Goal: Task Accomplishment & Management: Manage account settings

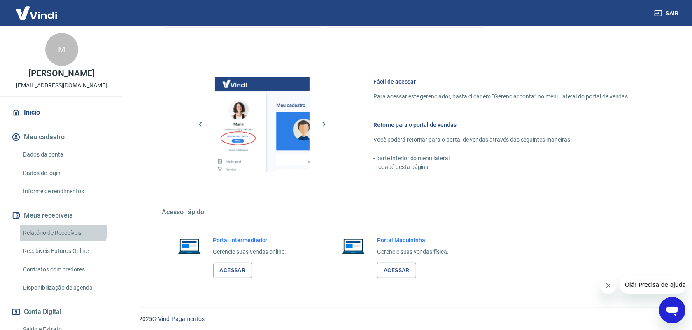
click at [62, 229] on link "Relatório de Recebíveis" at bounding box center [67, 233] width 94 height 17
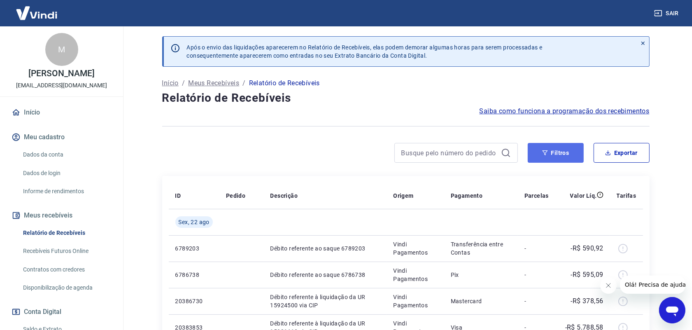
click at [570, 153] on button "Filtros" at bounding box center [556, 153] width 56 height 20
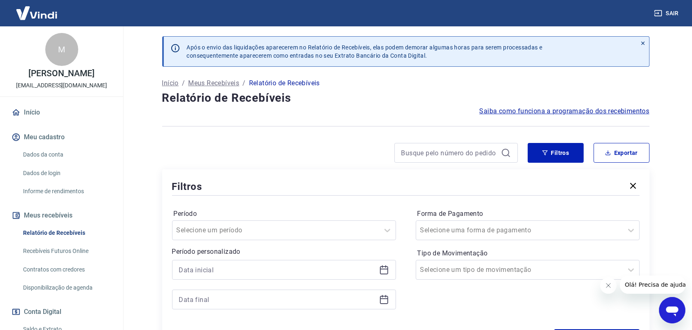
click at [382, 270] on icon at bounding box center [384, 270] width 10 height 10
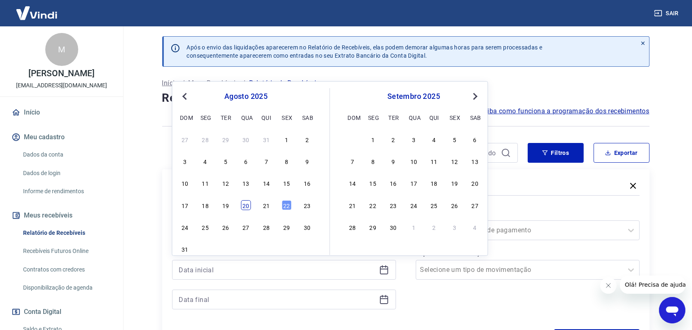
click at [245, 207] on div "20" at bounding box center [246, 205] width 10 height 10
type input "[DATE]"
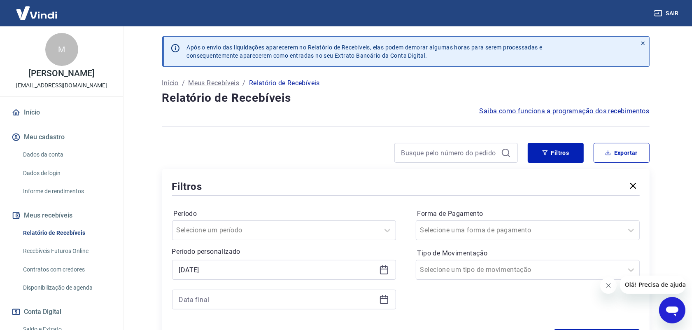
click at [384, 301] on icon at bounding box center [384, 300] width 10 height 10
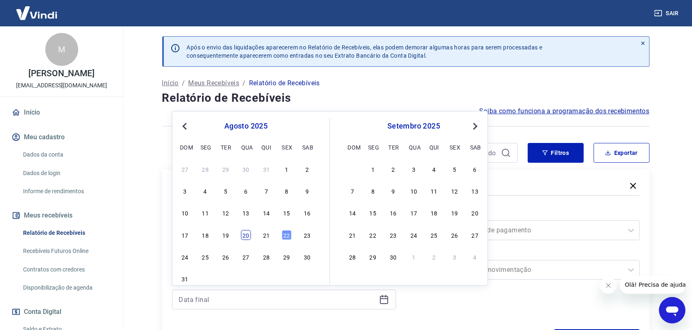
click at [249, 233] on div "20" at bounding box center [246, 235] width 10 height 10
type input "[DATE]"
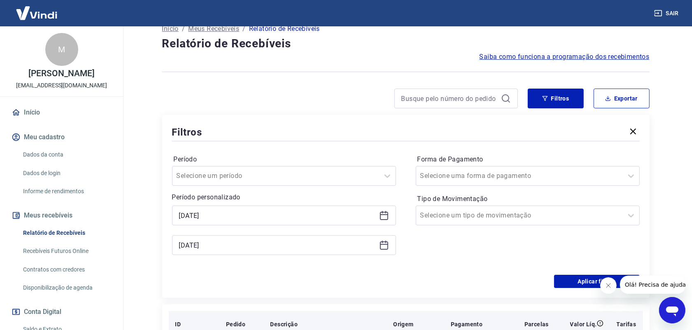
scroll to position [103, 0]
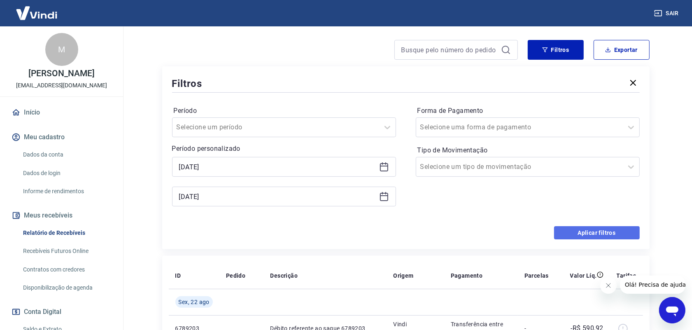
click at [582, 233] on button "Aplicar filtros" at bounding box center [597, 232] width 86 height 13
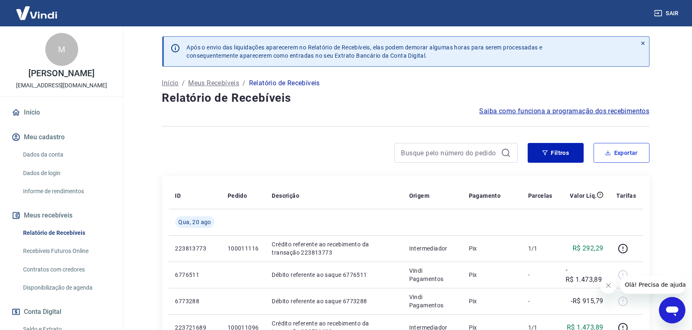
click at [630, 147] on button "Exportar" at bounding box center [622, 153] width 56 height 20
type input "[DATE]"
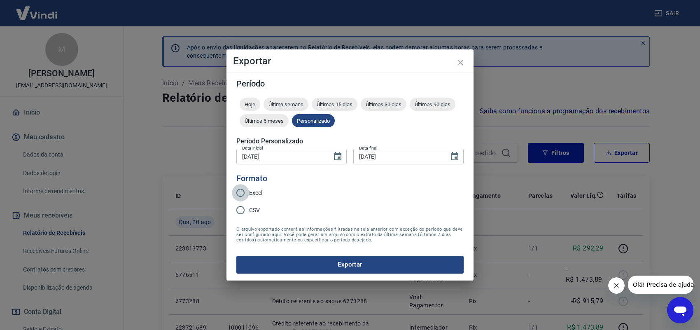
click at [241, 194] on input "Excel" at bounding box center [240, 192] width 17 height 17
radio input "true"
click at [376, 267] on button "Exportar" at bounding box center [349, 264] width 227 height 17
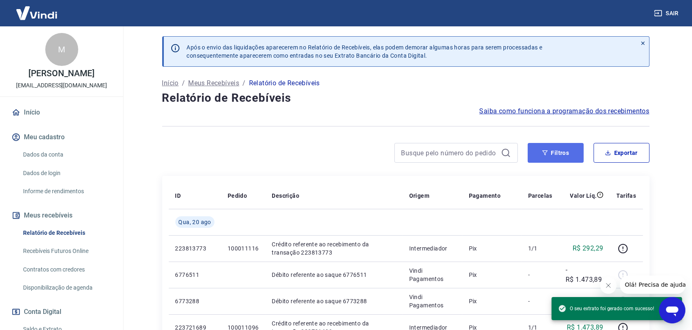
click at [551, 156] on button "Filtros" at bounding box center [556, 153] width 56 height 20
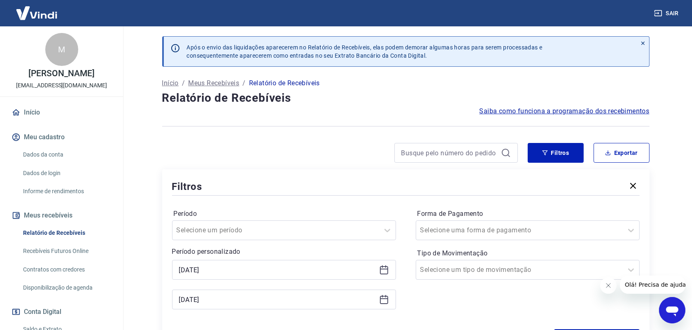
click at [384, 272] on icon at bounding box center [384, 270] width 10 height 10
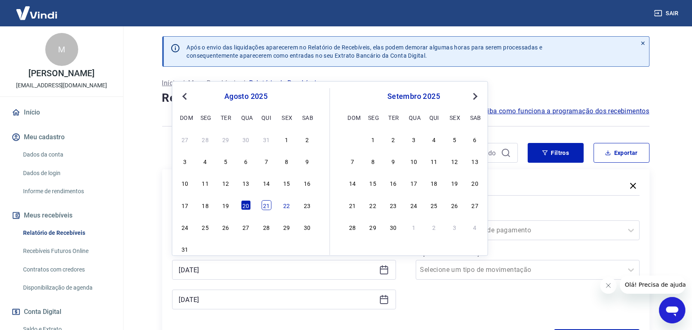
click at [263, 206] on div "21" at bounding box center [267, 205] width 10 height 10
type input "[DATE]"
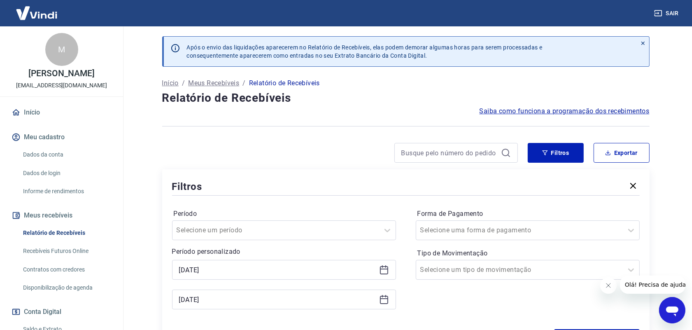
click at [382, 299] on icon at bounding box center [384, 298] width 8 height 1
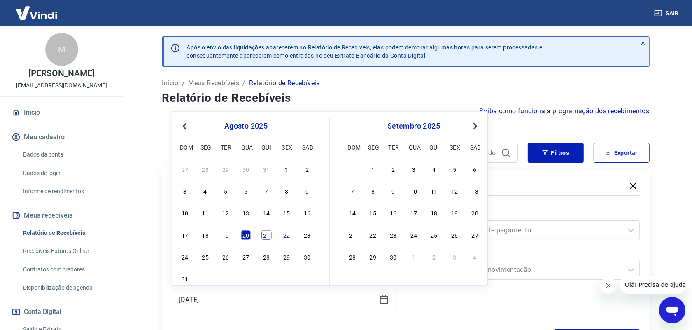
click at [263, 236] on div "21" at bounding box center [267, 235] width 10 height 10
type input "[DATE]"
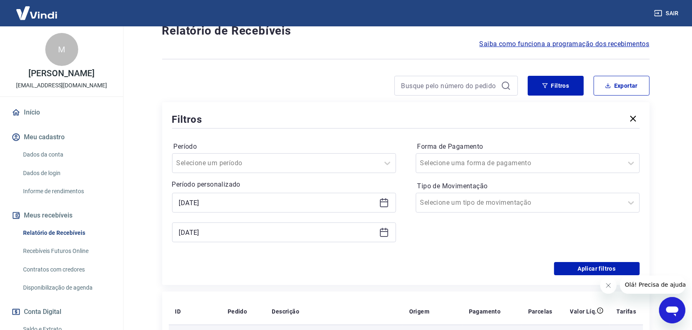
scroll to position [154, 0]
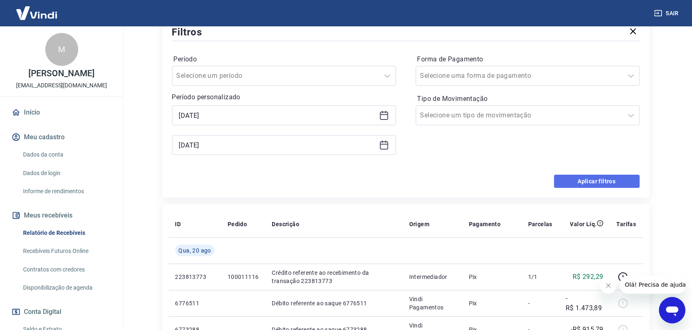
click at [587, 182] on button "Aplicar filtros" at bounding box center [597, 181] width 86 height 13
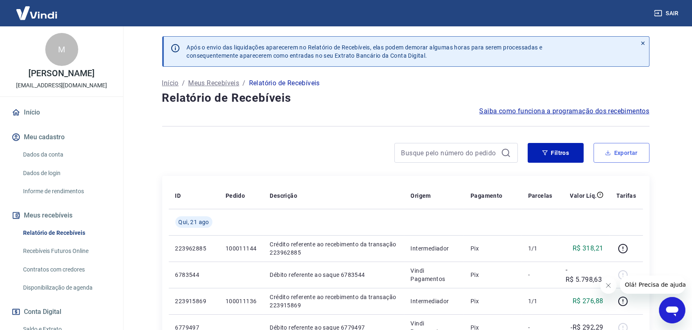
click at [626, 156] on button "Exportar" at bounding box center [622, 153] width 56 height 20
type input "[DATE]"
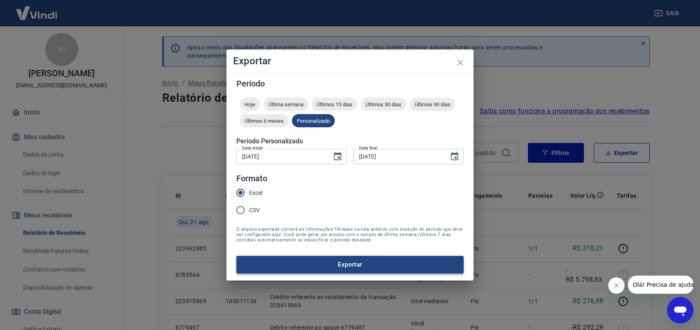
click at [339, 262] on button "Exportar" at bounding box center [349, 264] width 227 height 17
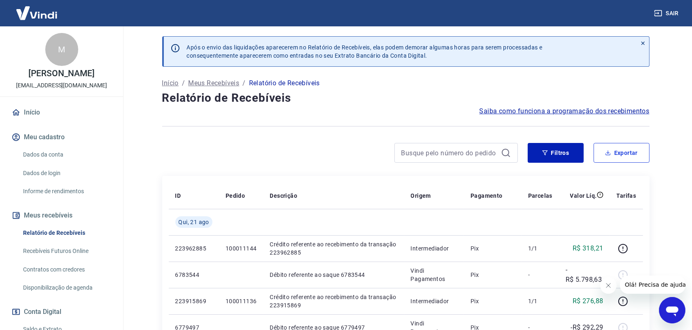
scroll to position [99, 0]
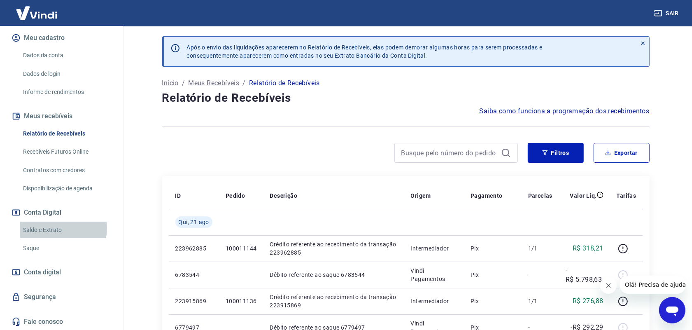
click at [56, 228] on link "Saldo e Extrato" at bounding box center [67, 230] width 94 height 17
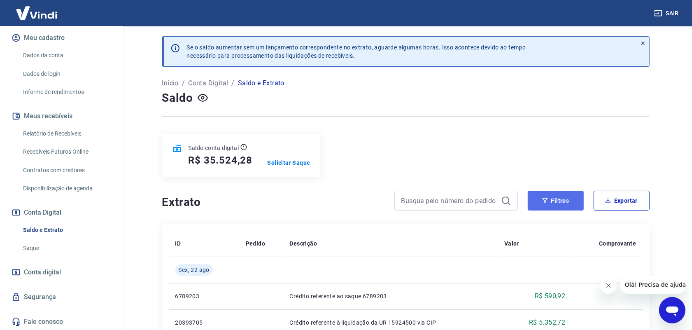
click at [540, 199] on button "Filtros" at bounding box center [556, 201] width 56 height 20
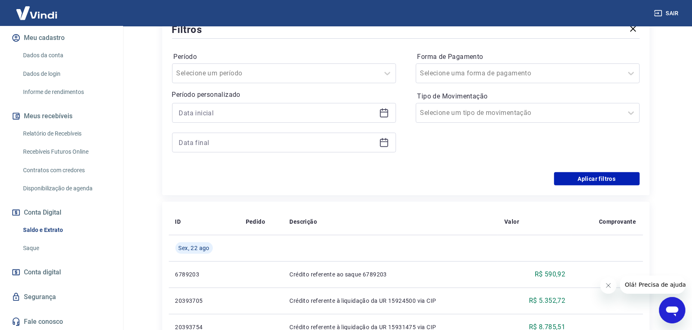
scroll to position [206, 0]
click at [386, 112] on icon at bounding box center [384, 112] width 10 height 10
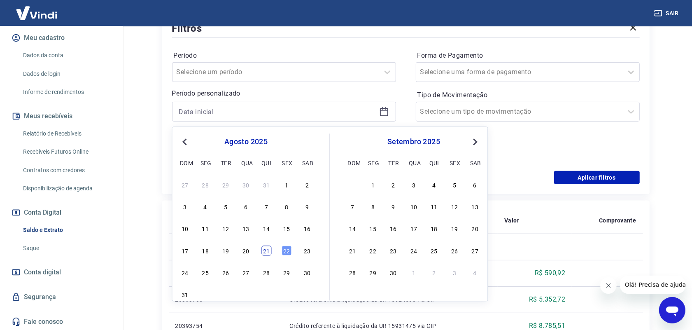
click at [267, 252] on div "21" at bounding box center [267, 251] width 10 height 10
type input "[DATE]"
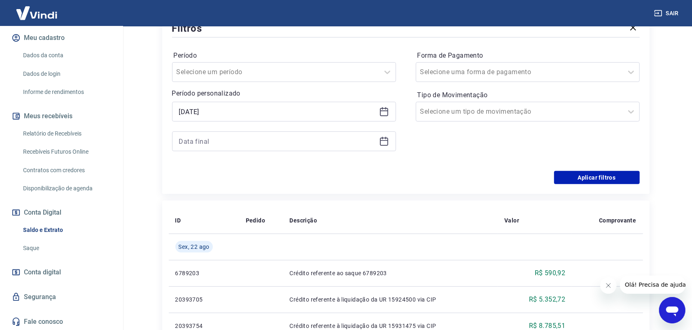
click at [386, 141] on icon at bounding box center [384, 140] width 8 height 1
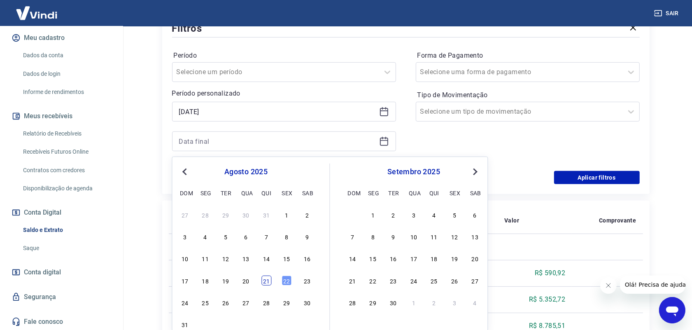
click at [267, 283] on div "21" at bounding box center [267, 281] width 10 height 10
type input "[DATE]"
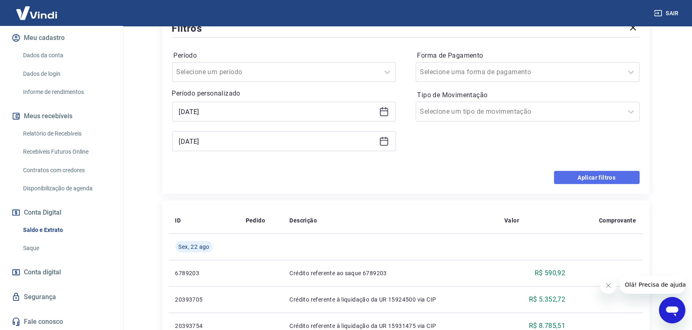
click at [590, 180] on button "Aplicar filtros" at bounding box center [597, 177] width 86 height 13
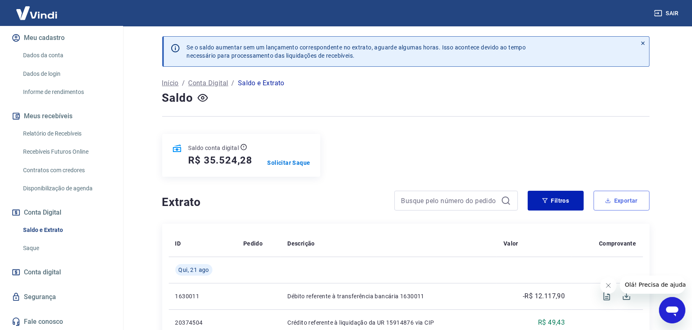
click at [617, 196] on button "Exportar" at bounding box center [622, 201] width 56 height 20
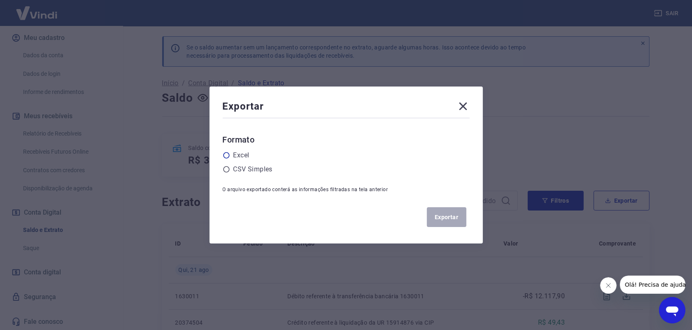
click at [230, 155] on icon at bounding box center [226, 155] width 7 height 7
click at [0, 0] on input "radio" at bounding box center [0, 0] width 0 height 0
click at [445, 217] on button "Exportar" at bounding box center [447, 217] width 40 height 20
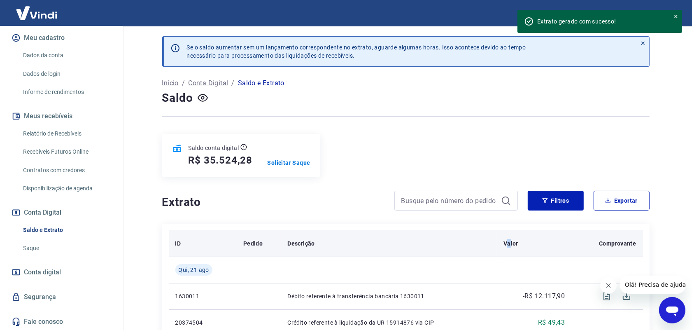
drag, startPoint x: 508, startPoint y: 245, endPoint x: 514, endPoint y: 245, distance: 5.8
click at [509, 245] on p "Valor" at bounding box center [511, 243] width 15 height 8
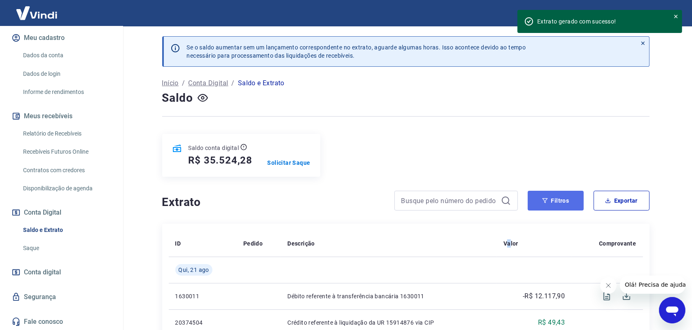
click at [555, 202] on button "Filtros" at bounding box center [556, 201] width 56 height 20
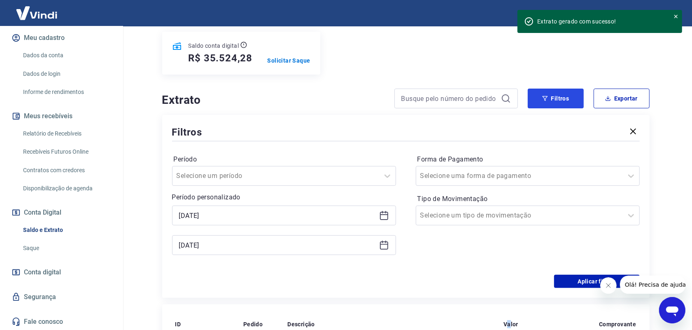
scroll to position [103, 0]
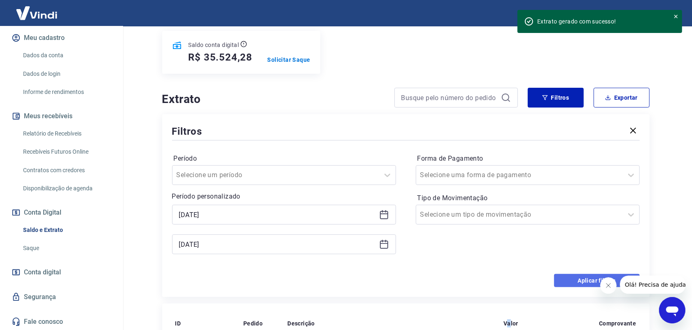
click at [567, 282] on button "Aplicar filtros" at bounding box center [597, 280] width 86 height 13
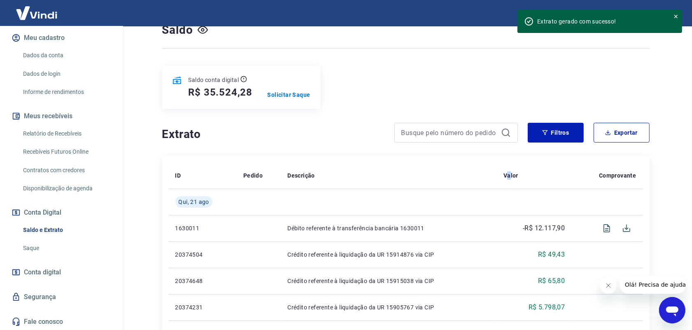
scroll to position [63, 0]
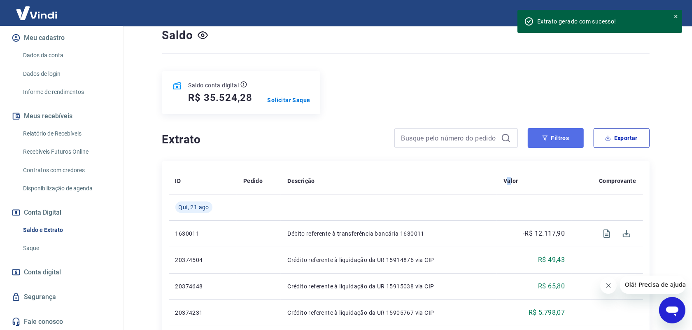
click at [554, 136] on button "Filtros" at bounding box center [556, 138] width 56 height 20
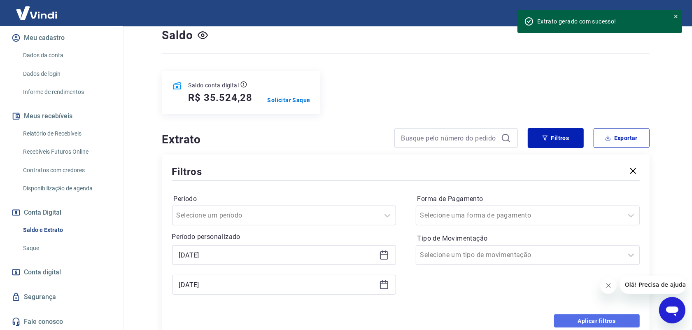
click at [566, 319] on button "Aplicar filtros" at bounding box center [597, 320] width 86 height 13
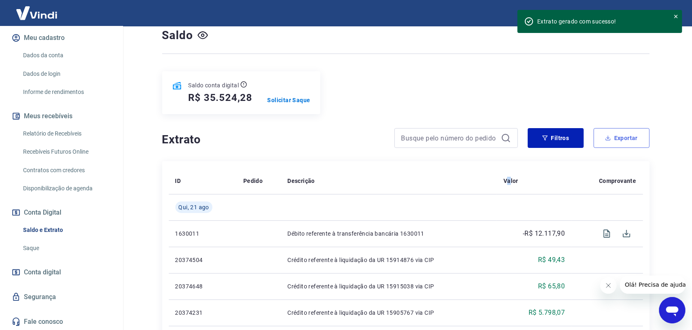
click at [630, 135] on button "Exportar" at bounding box center [622, 138] width 56 height 20
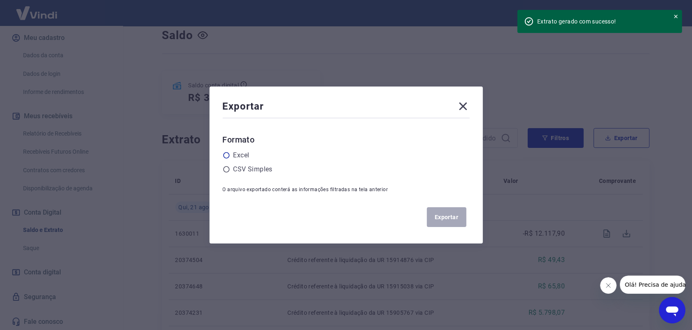
click at [230, 157] on icon at bounding box center [226, 155] width 7 height 7
click at [0, 0] on input "radio" at bounding box center [0, 0] width 0 height 0
click at [443, 219] on button "Exportar" at bounding box center [447, 217] width 40 height 20
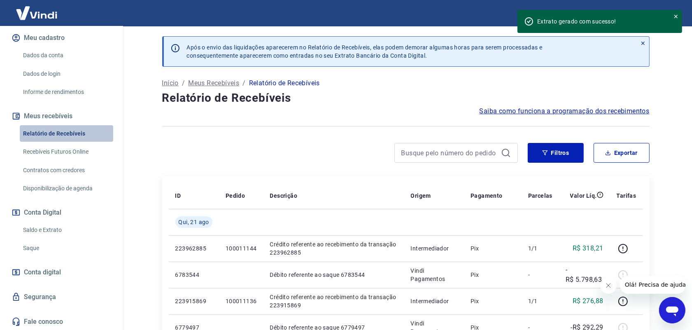
click at [80, 135] on link "Relatório de Recebíveis" at bounding box center [67, 133] width 94 height 17
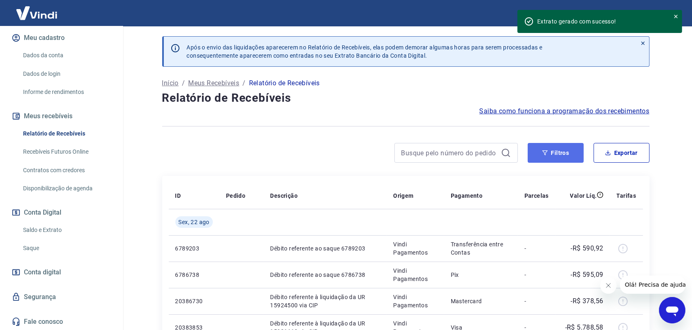
click at [563, 154] on button "Filtros" at bounding box center [556, 153] width 56 height 20
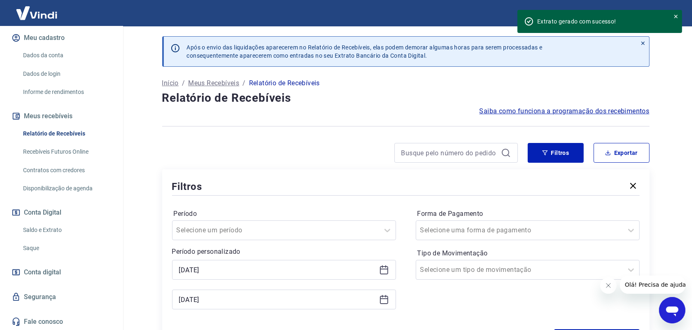
click at [380, 271] on icon at bounding box center [384, 270] width 8 height 8
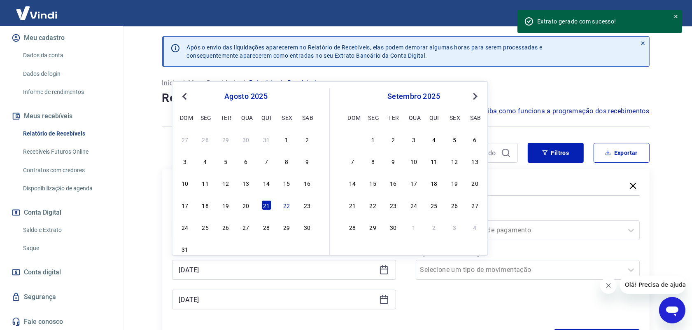
click at [384, 302] on icon at bounding box center [384, 300] width 10 height 10
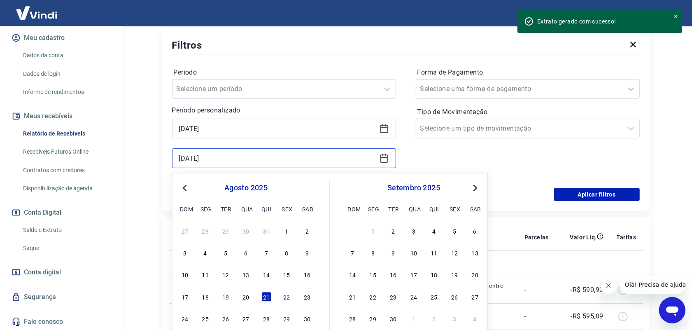
scroll to position [103, 0]
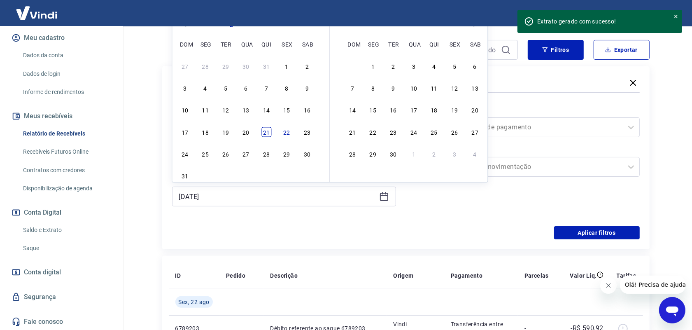
click at [262, 131] on div "21" at bounding box center [267, 132] width 10 height 10
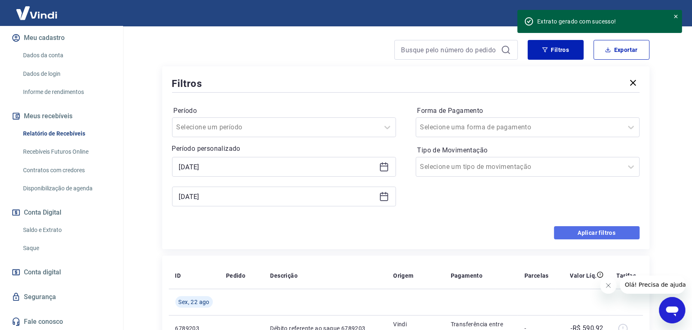
click at [612, 232] on button "Aplicar filtros" at bounding box center [597, 232] width 86 height 13
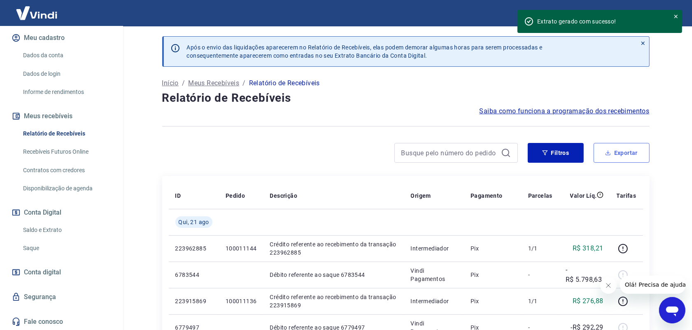
click at [632, 152] on button "Exportar" at bounding box center [622, 153] width 56 height 20
type input "[DATE]"
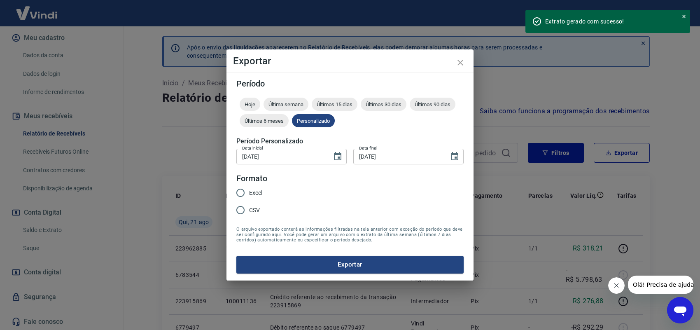
click at [240, 192] on input "Excel" at bounding box center [240, 192] width 17 height 17
radio input "true"
click at [349, 261] on button "Exportar" at bounding box center [349, 264] width 227 height 17
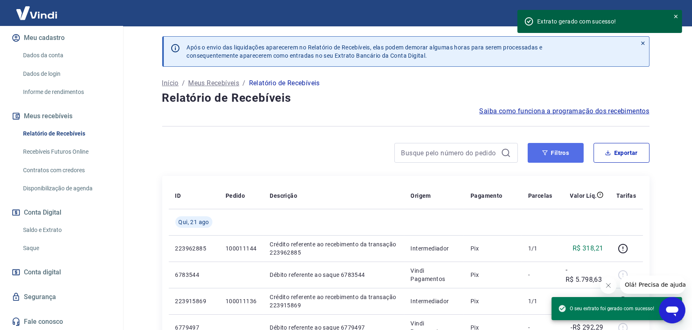
click at [564, 153] on button "Filtros" at bounding box center [556, 153] width 56 height 20
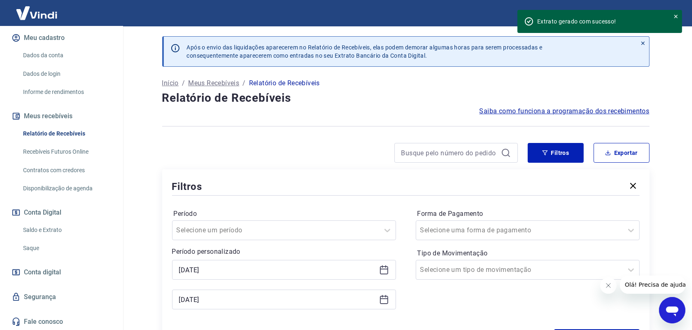
click at [384, 273] on icon at bounding box center [384, 270] width 10 height 10
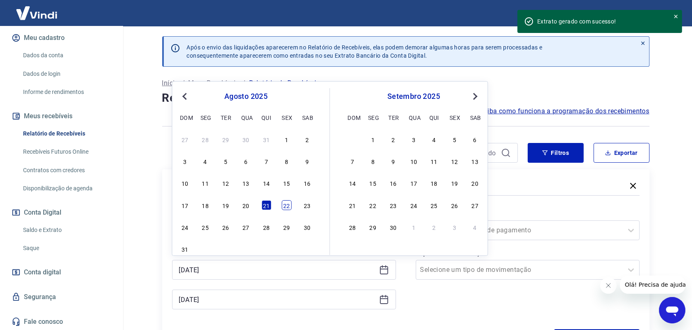
click at [287, 206] on div "22" at bounding box center [287, 205] width 10 height 10
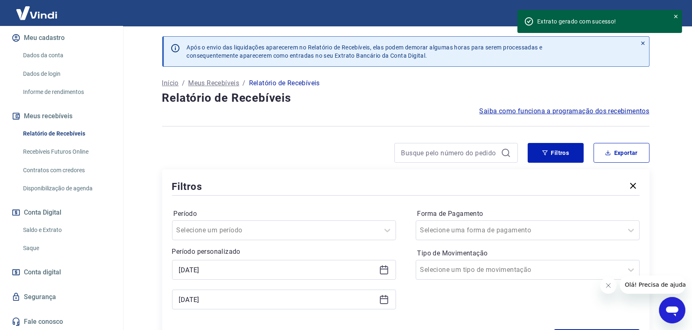
type input "[DATE]"
click at [386, 301] on icon at bounding box center [384, 300] width 10 height 10
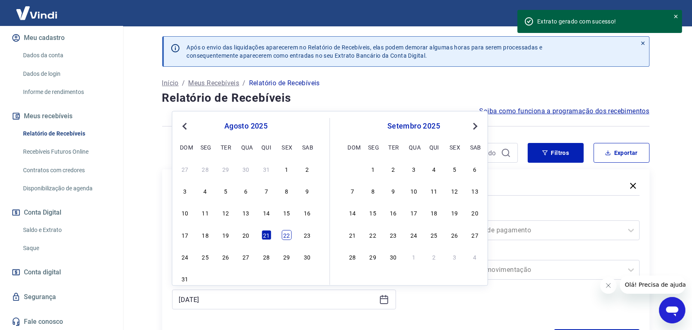
click at [286, 236] on div "22" at bounding box center [287, 235] width 10 height 10
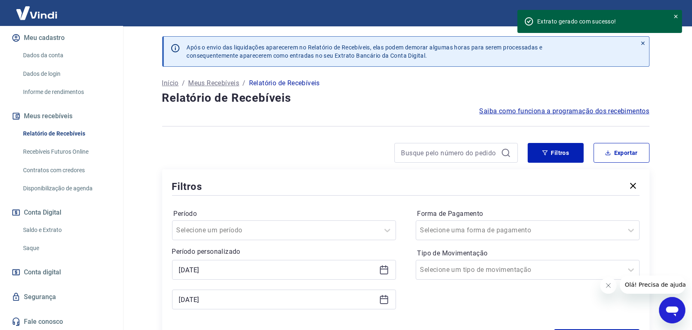
type input "[DATE]"
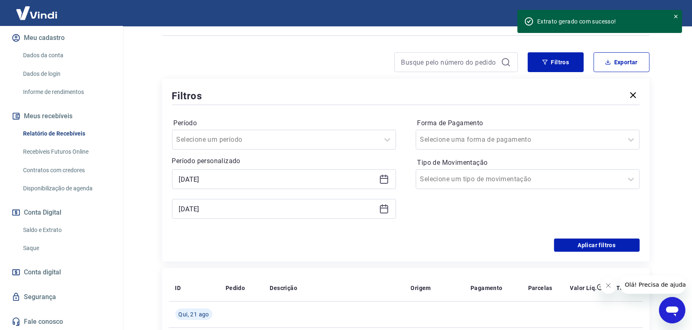
scroll to position [103, 0]
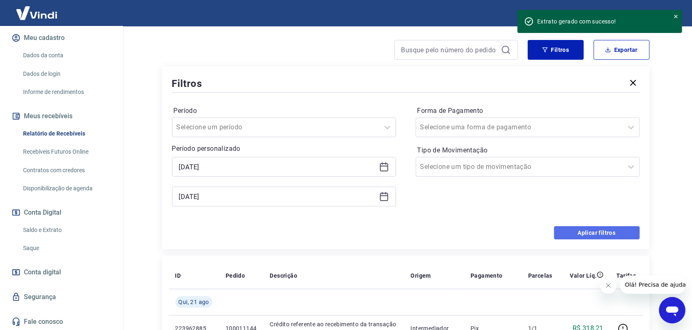
click at [602, 232] on button "Aplicar filtros" at bounding box center [597, 232] width 86 height 13
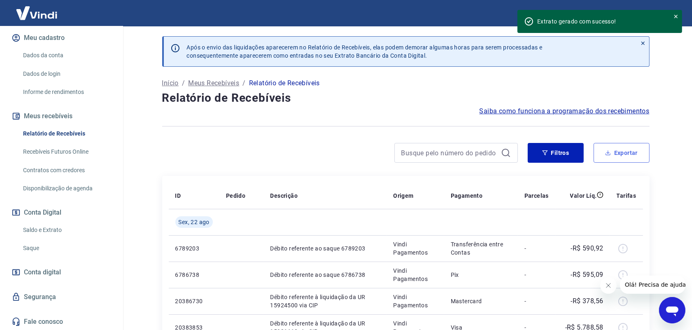
click at [632, 150] on button "Exportar" at bounding box center [622, 153] width 56 height 20
type input "[DATE]"
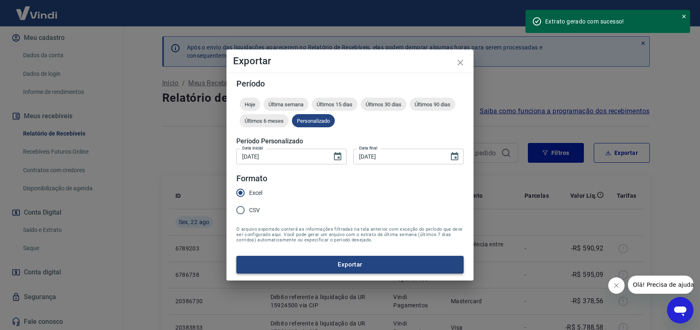
click at [350, 264] on button "Exportar" at bounding box center [349, 264] width 227 height 17
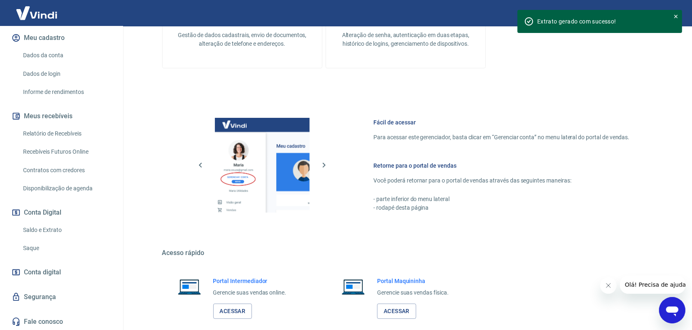
scroll to position [312, 0]
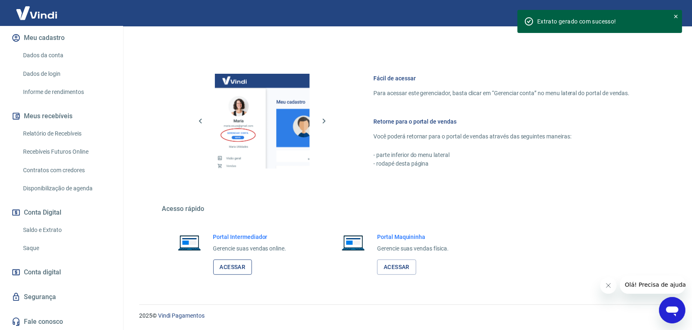
click at [233, 269] on link "Acessar" at bounding box center [232, 267] width 39 height 15
click at [32, 246] on link "Saque" at bounding box center [67, 248] width 94 height 17
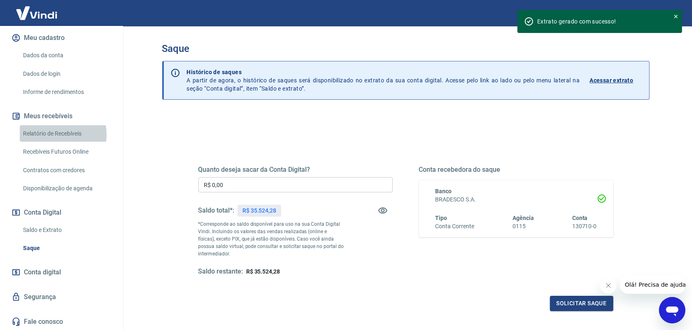
click at [56, 134] on link "Relatório de Recebíveis" at bounding box center [67, 133] width 94 height 17
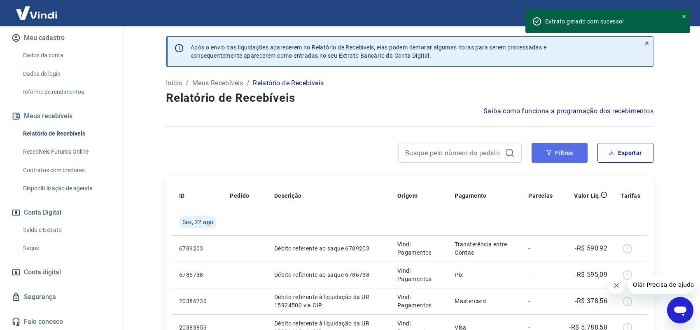
click at [553, 155] on button "Filtros" at bounding box center [560, 153] width 56 height 20
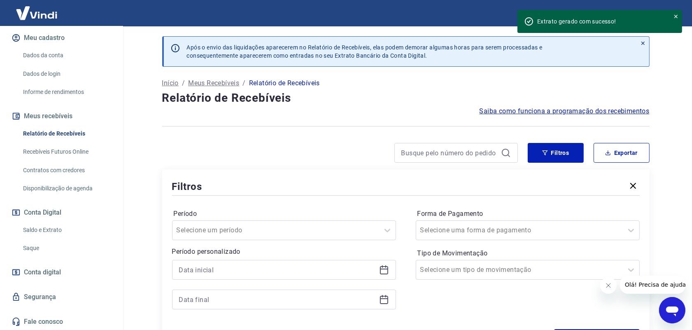
click at [384, 272] on icon at bounding box center [384, 270] width 10 height 10
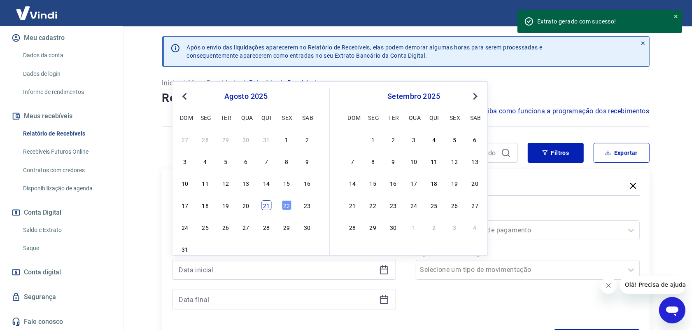
click at [266, 207] on div "21" at bounding box center [267, 205] width 10 height 10
type input "[DATE]"
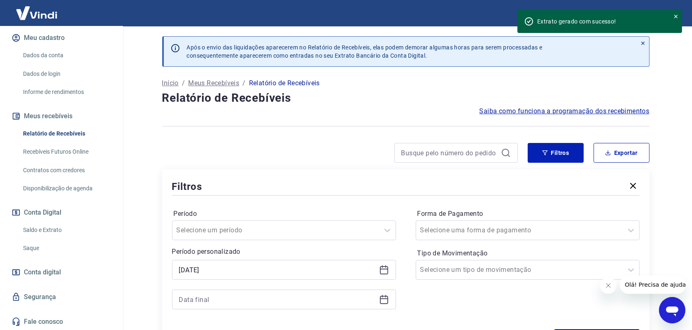
click at [382, 303] on icon at bounding box center [384, 300] width 10 height 10
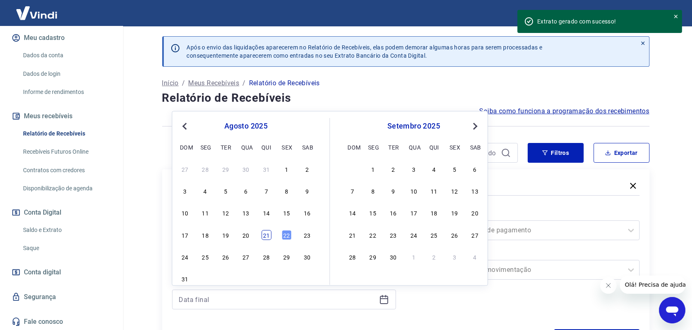
click at [265, 234] on div "21" at bounding box center [267, 235] width 10 height 10
type input "[DATE]"
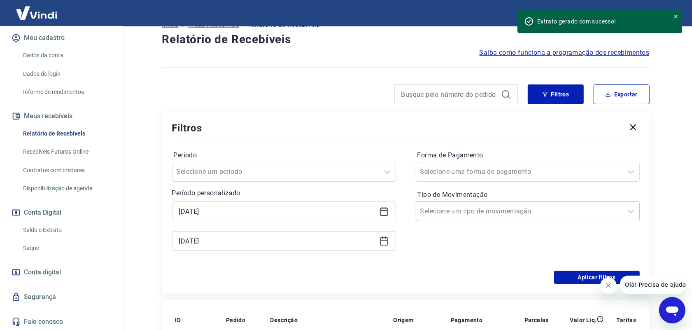
scroll to position [154, 0]
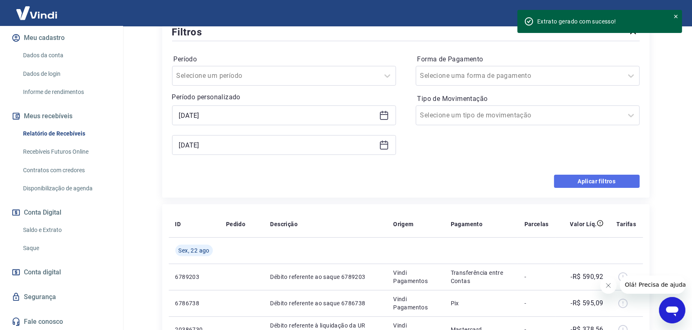
click at [596, 184] on button "Aplicar filtros" at bounding box center [597, 181] width 86 height 13
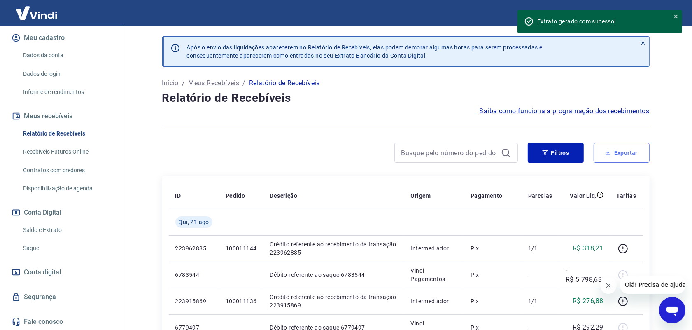
click at [627, 151] on button "Exportar" at bounding box center [622, 153] width 56 height 20
type input "[DATE]"
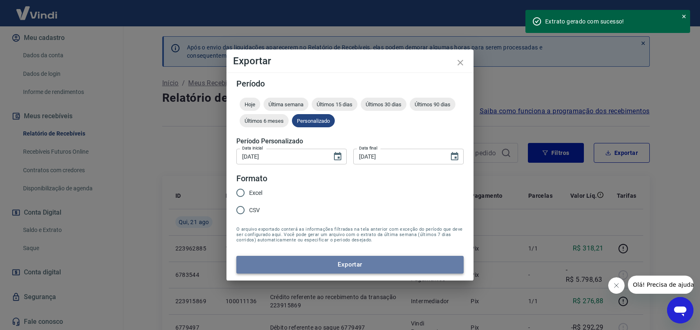
click at [342, 265] on button "Exportar" at bounding box center [349, 264] width 227 height 17
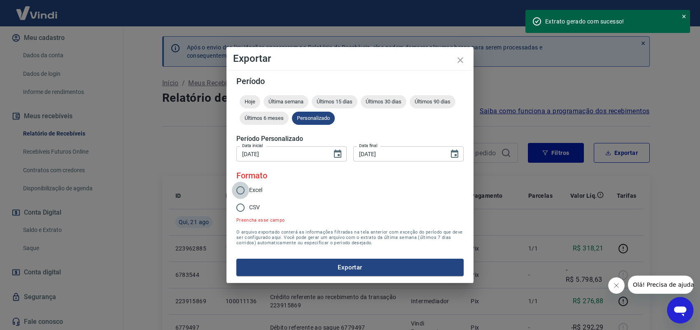
click at [239, 192] on input "Excel" at bounding box center [240, 190] width 17 height 17
radio input "true"
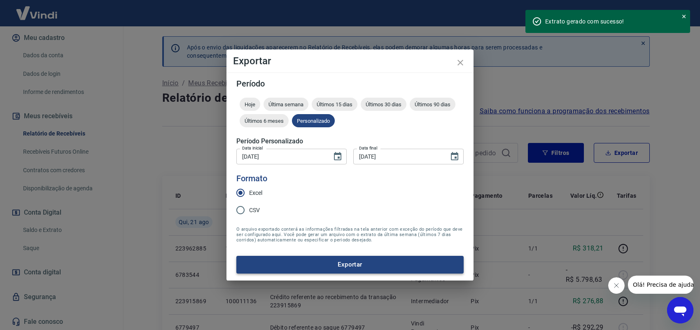
click at [328, 267] on button "Exportar" at bounding box center [349, 264] width 227 height 17
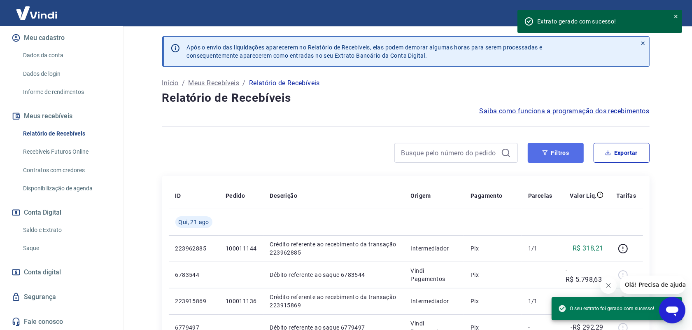
click at [567, 151] on button "Filtros" at bounding box center [556, 153] width 56 height 20
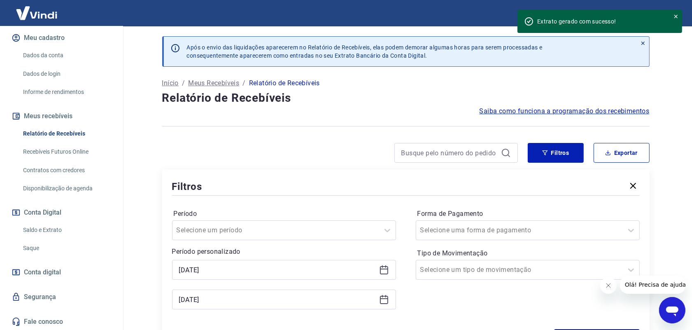
click at [387, 270] on icon at bounding box center [384, 270] width 10 height 10
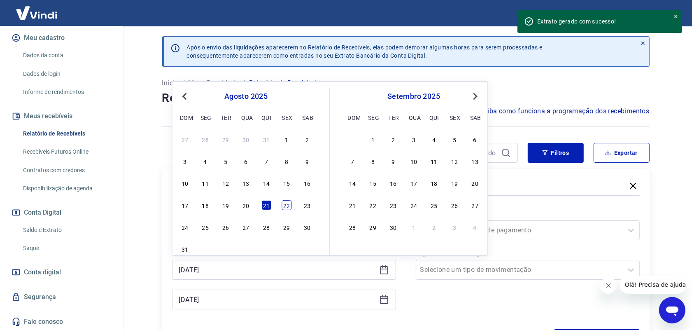
click at [284, 206] on div "22" at bounding box center [287, 205] width 10 height 10
type input "[DATE]"
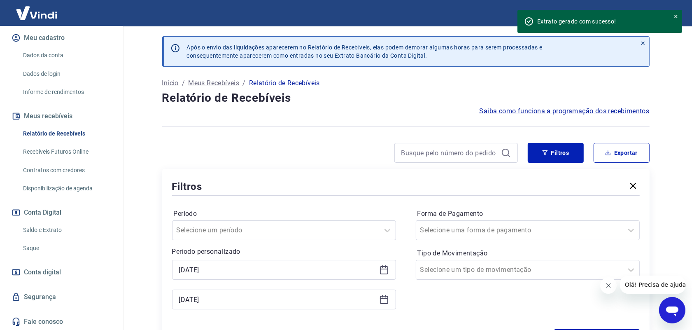
click at [386, 301] on icon at bounding box center [384, 300] width 10 height 10
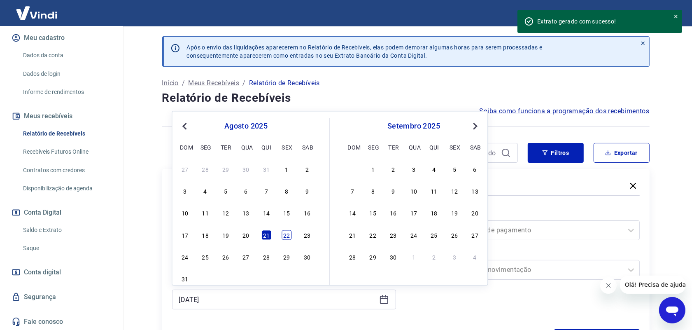
click at [289, 238] on div "22" at bounding box center [287, 235] width 10 height 10
type input "[DATE]"
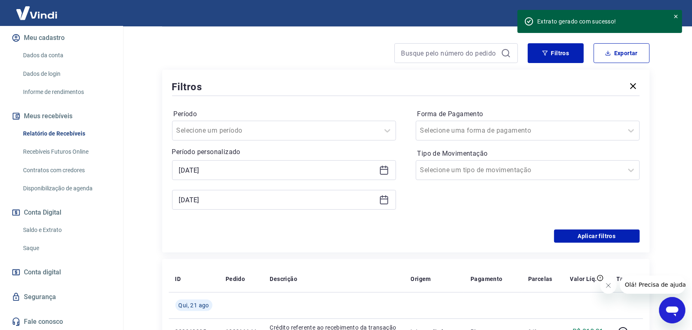
scroll to position [103, 0]
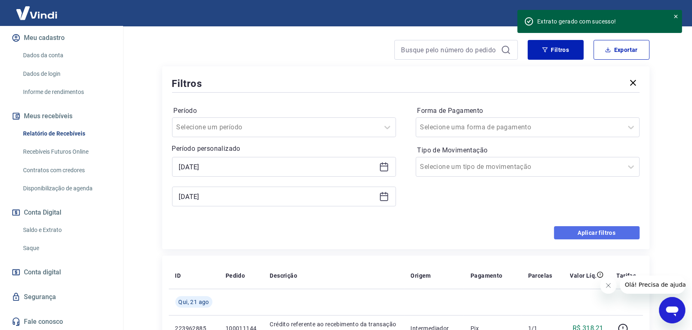
click at [595, 232] on button "Aplicar filtros" at bounding box center [597, 232] width 86 height 13
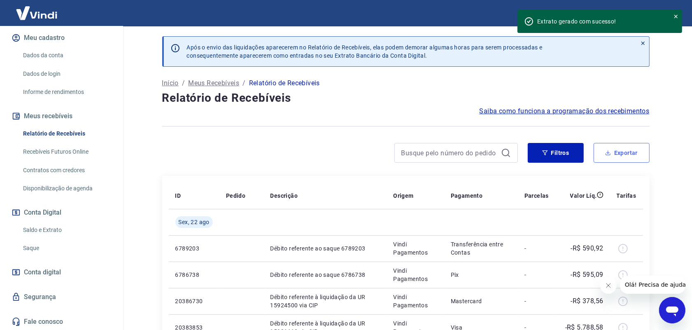
click at [616, 155] on button "Exportar" at bounding box center [622, 153] width 56 height 20
type input "[DATE]"
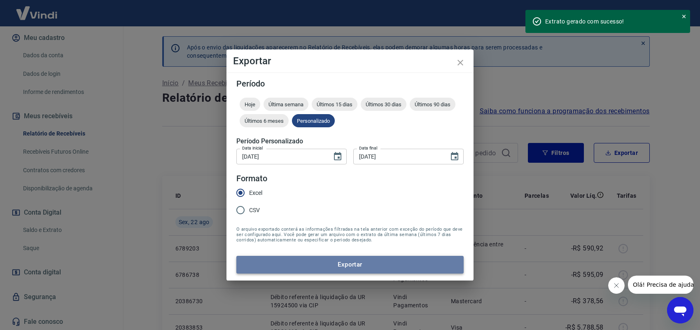
click at [358, 262] on button "Exportar" at bounding box center [349, 264] width 227 height 17
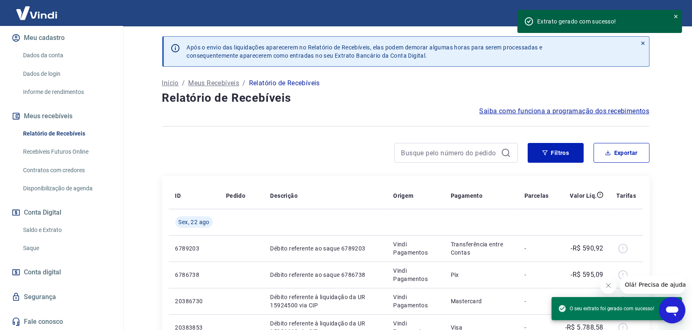
click at [33, 246] on link "Saque" at bounding box center [67, 248] width 94 height 17
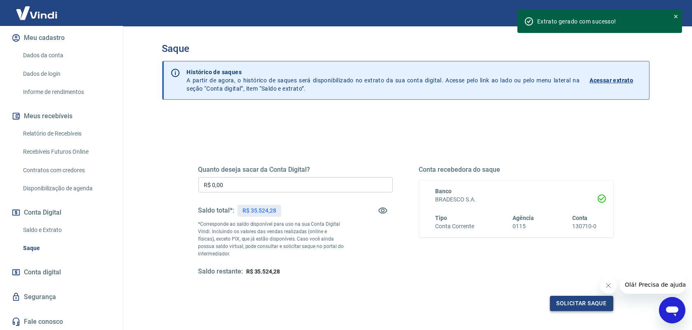
click at [563, 299] on button "Solicitar saque" at bounding box center [581, 303] width 63 height 15
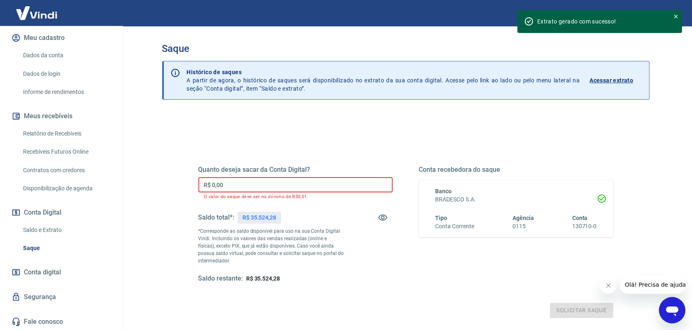
drag, startPoint x: 225, startPoint y: 185, endPoint x: 188, endPoint y: 183, distance: 36.3
click at [189, 183] on div "Quanto deseja sacar da Conta Digital? R$ 0,00 ​ O valor do saque deve ser no mí…" at bounding box center [406, 228] width 435 height 199
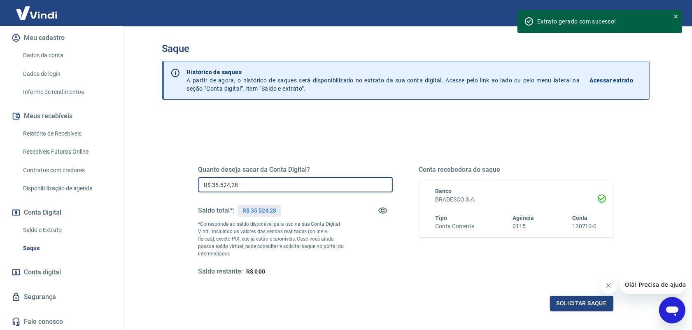
type input "R$ 35.524,28"
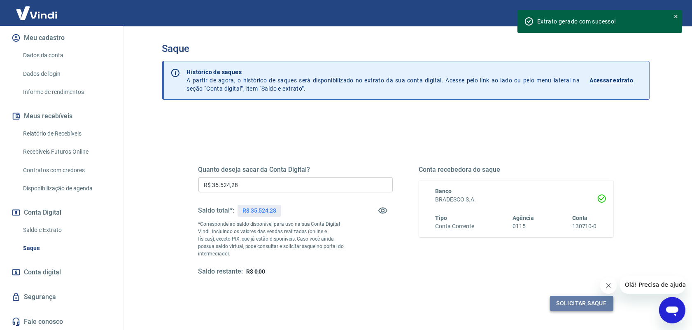
click at [571, 306] on button "Solicitar saque" at bounding box center [581, 303] width 63 height 15
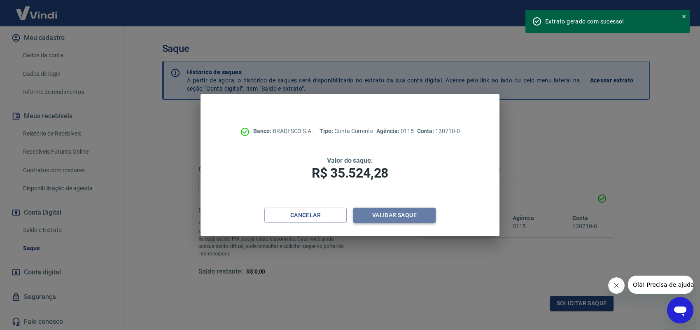
click at [411, 220] on button "Validar saque" at bounding box center [394, 215] width 82 height 15
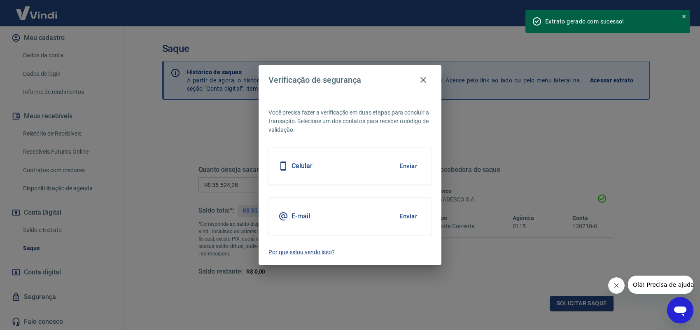
click at [411, 215] on button "Enviar" at bounding box center [408, 216] width 27 height 17
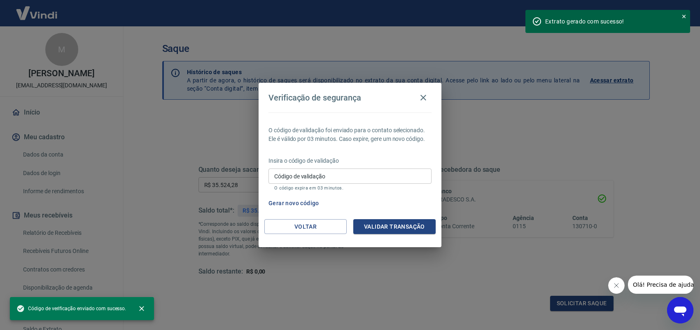
scroll to position [99, 0]
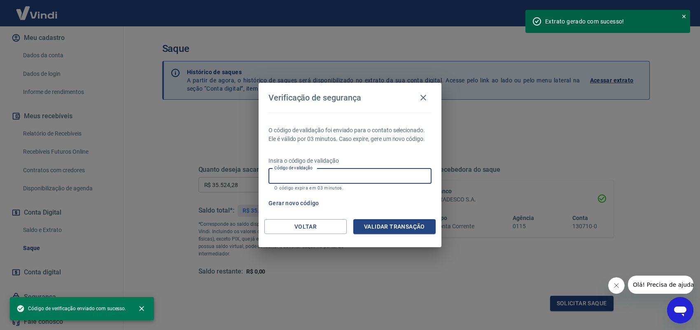
click at [349, 175] on input "Código de validação" at bounding box center [350, 175] width 163 height 15
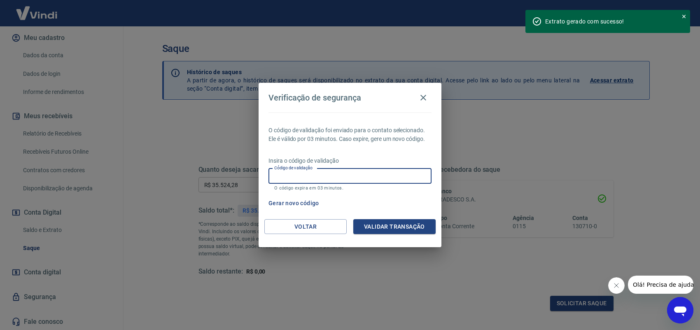
paste input "530878"
type input "530878"
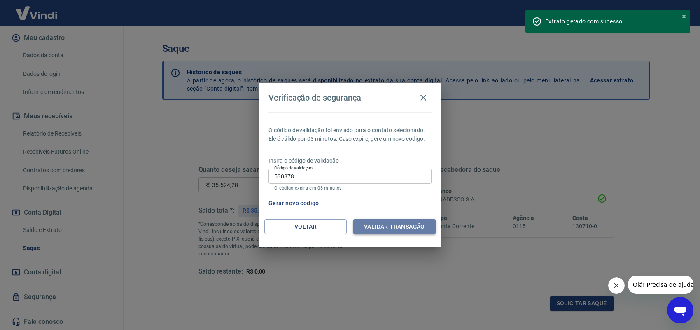
click at [400, 226] on button "Validar transação" at bounding box center [394, 226] width 82 height 15
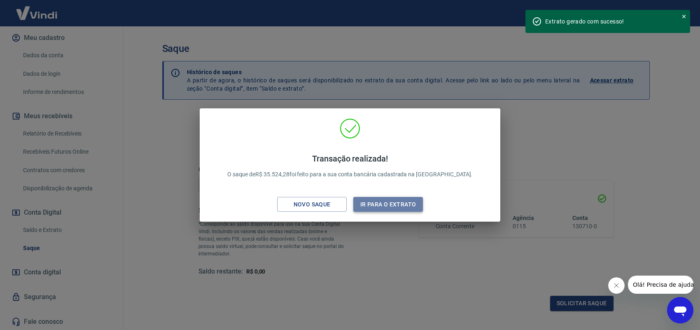
click at [398, 201] on button "Ir para o extrato" at bounding box center [388, 204] width 70 height 15
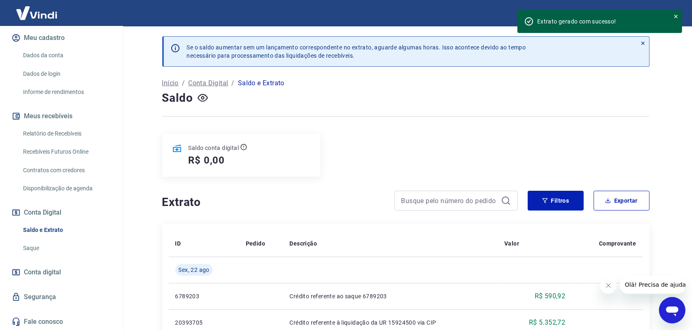
click at [36, 16] on img at bounding box center [37, 12] width 54 height 25
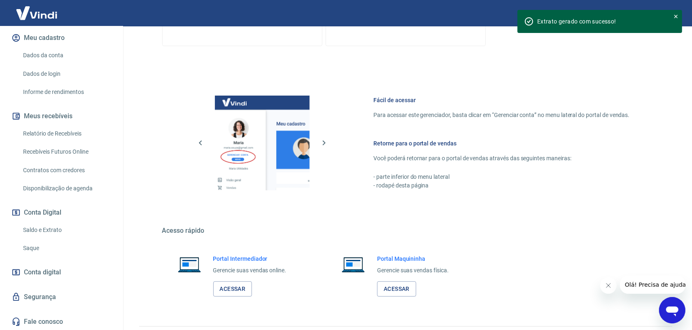
scroll to position [312, 0]
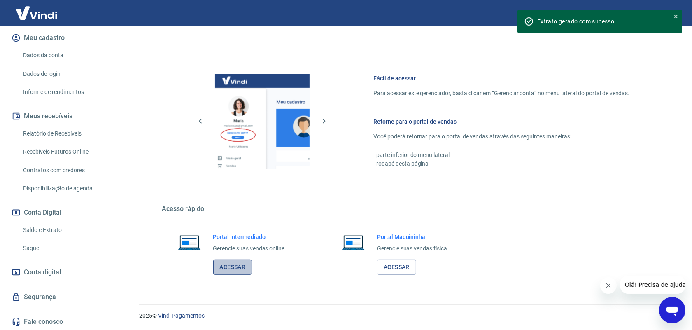
click at [243, 268] on link "Acessar" at bounding box center [232, 267] width 39 height 15
click at [391, 265] on link "Acessar" at bounding box center [396, 267] width 39 height 15
click at [223, 268] on link "Acessar" at bounding box center [232, 267] width 39 height 15
